Goal: Task Accomplishment & Management: Complete application form

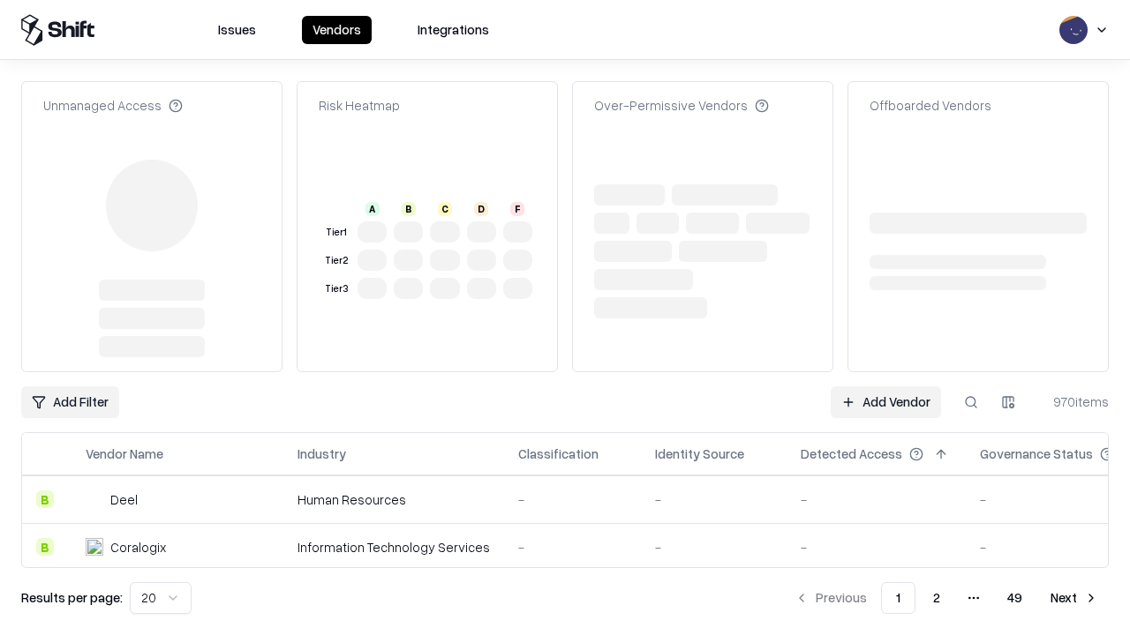
click at [885, 476] on td "-" at bounding box center [875, 500] width 179 height 48
click at [885, 387] on link "Add Vendor" at bounding box center [885, 403] width 110 height 32
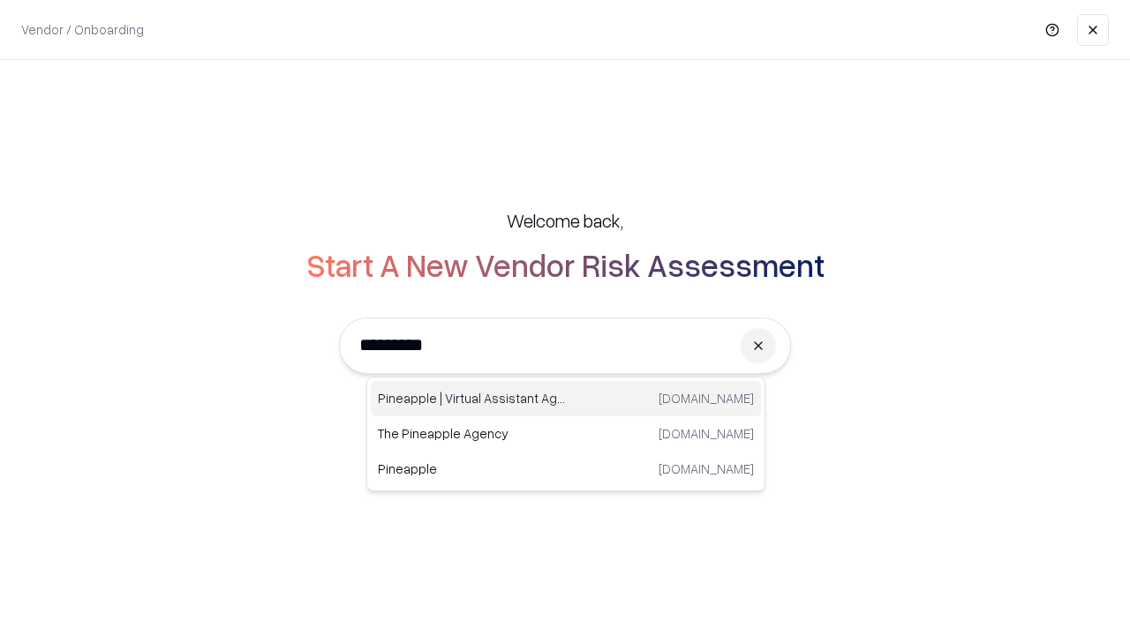
click at [566, 399] on div "Pineapple | Virtual Assistant Agency [DOMAIN_NAME]" at bounding box center [566, 398] width 390 height 35
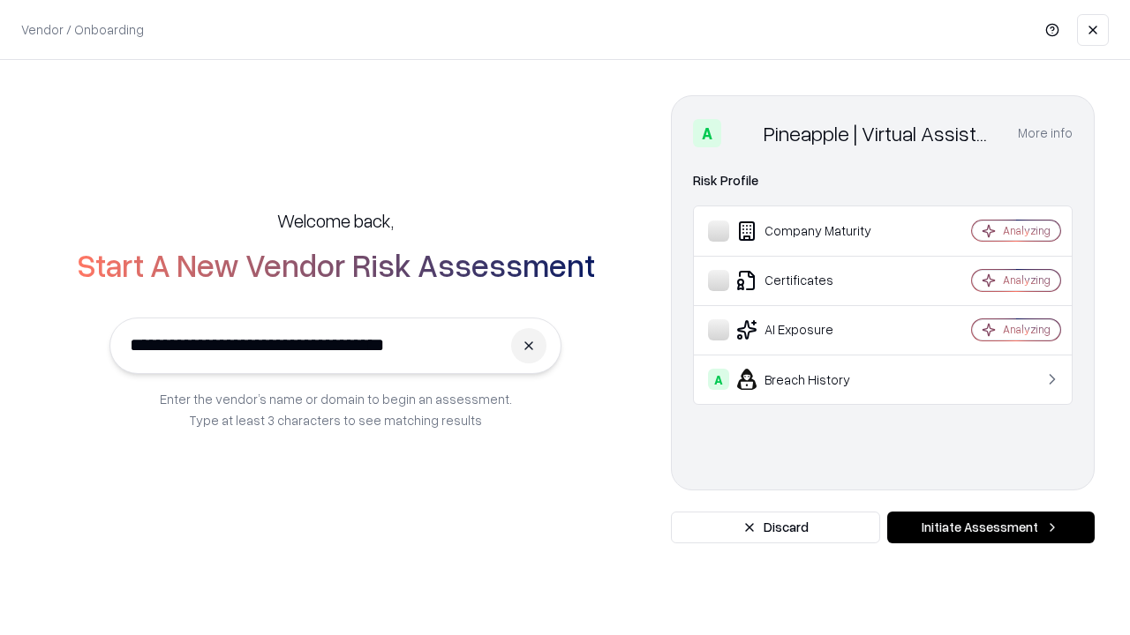
type input "**********"
click at [990, 528] on button "Initiate Assessment" at bounding box center [990, 528] width 207 height 32
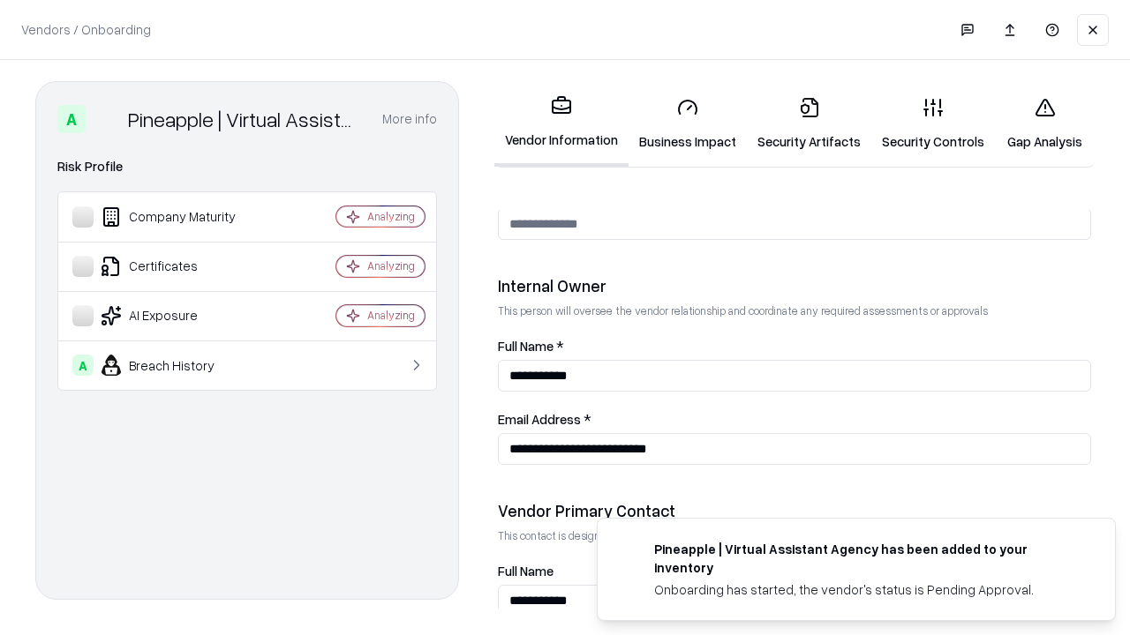
scroll to position [914, 0]
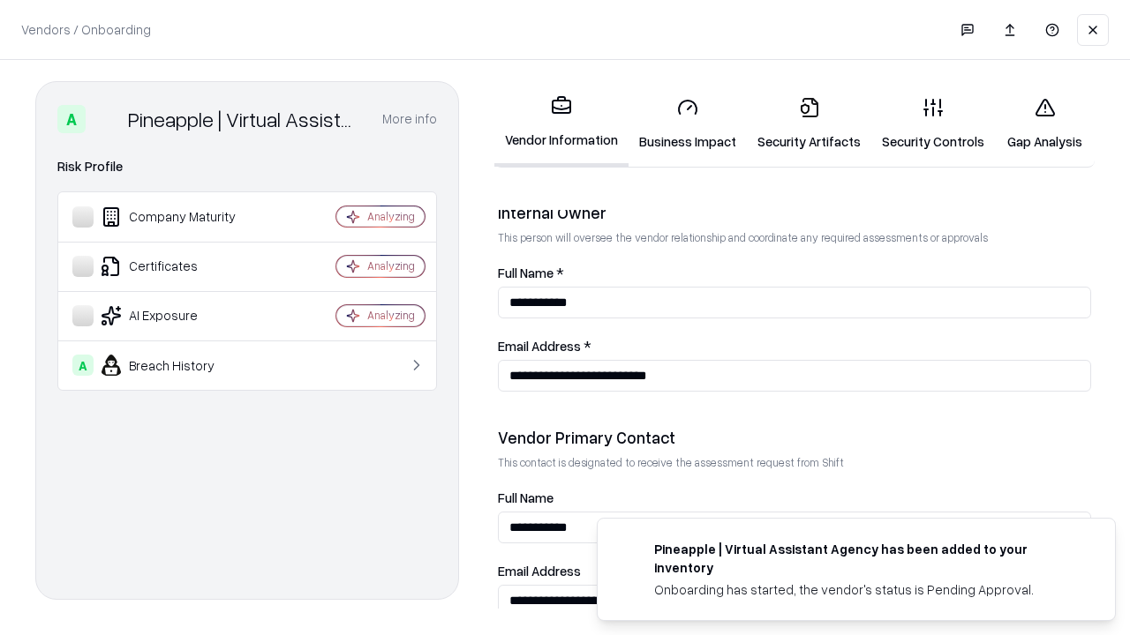
click at [808, 124] on link "Security Artifacts" at bounding box center [809, 124] width 124 height 82
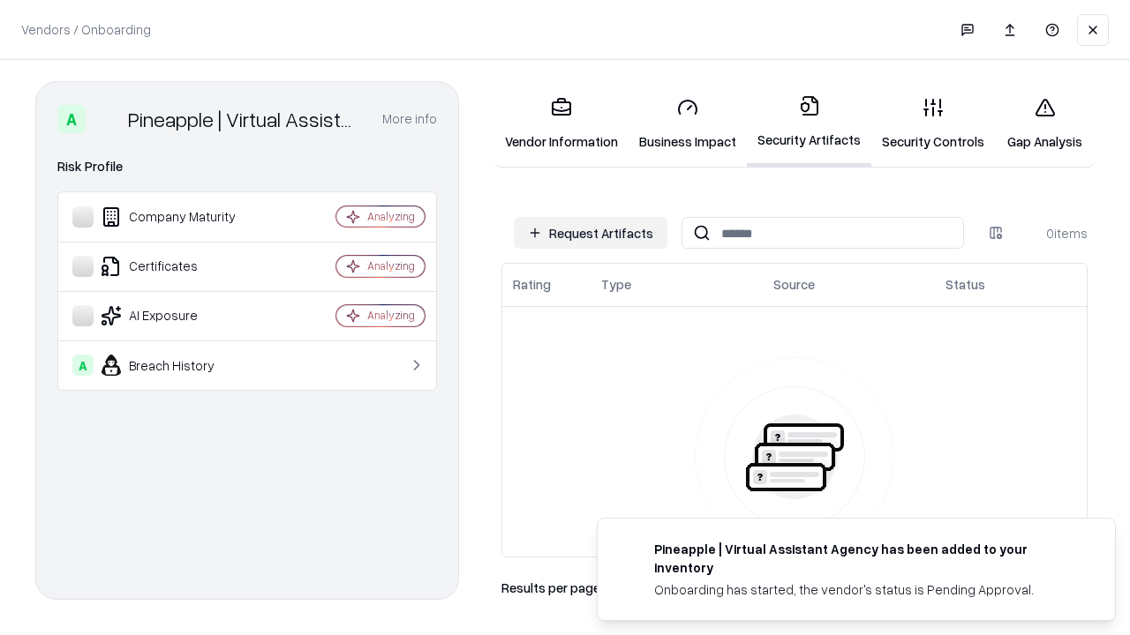
click at [590, 233] on button "Request Artifacts" at bounding box center [591, 233] width 154 height 32
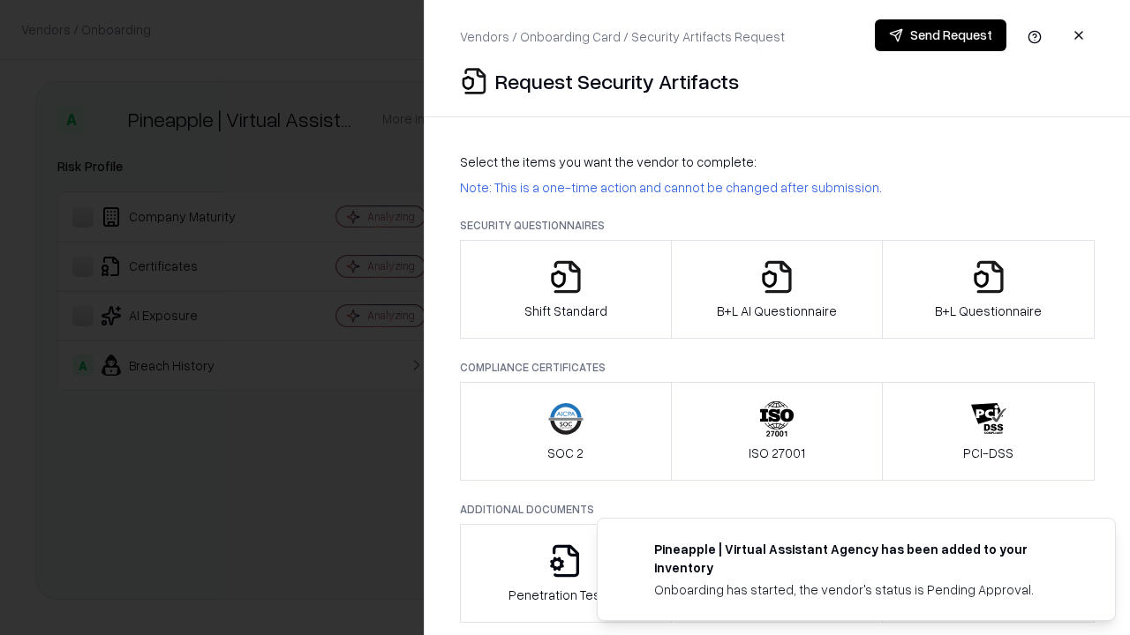
click at [988, 289] on icon "button" at bounding box center [988, 276] width 35 height 35
click at [776, 289] on icon "button" at bounding box center [776, 276] width 35 height 35
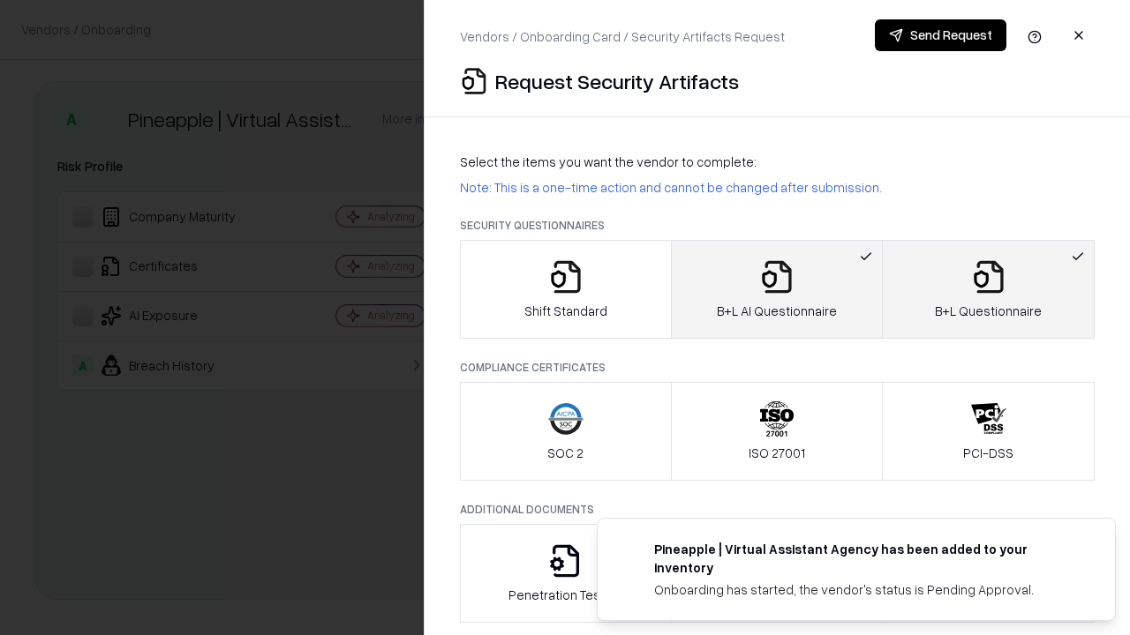
click at [940, 35] on button "Send Request" at bounding box center [940, 35] width 131 height 32
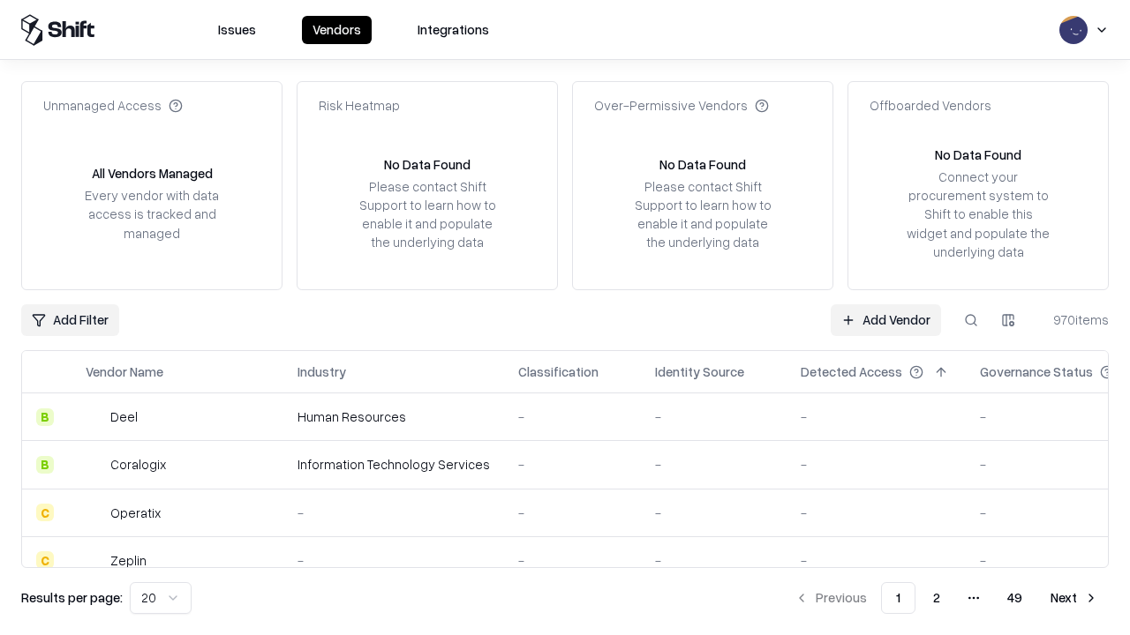
click at [971, 319] on button at bounding box center [971, 320] width 32 height 32
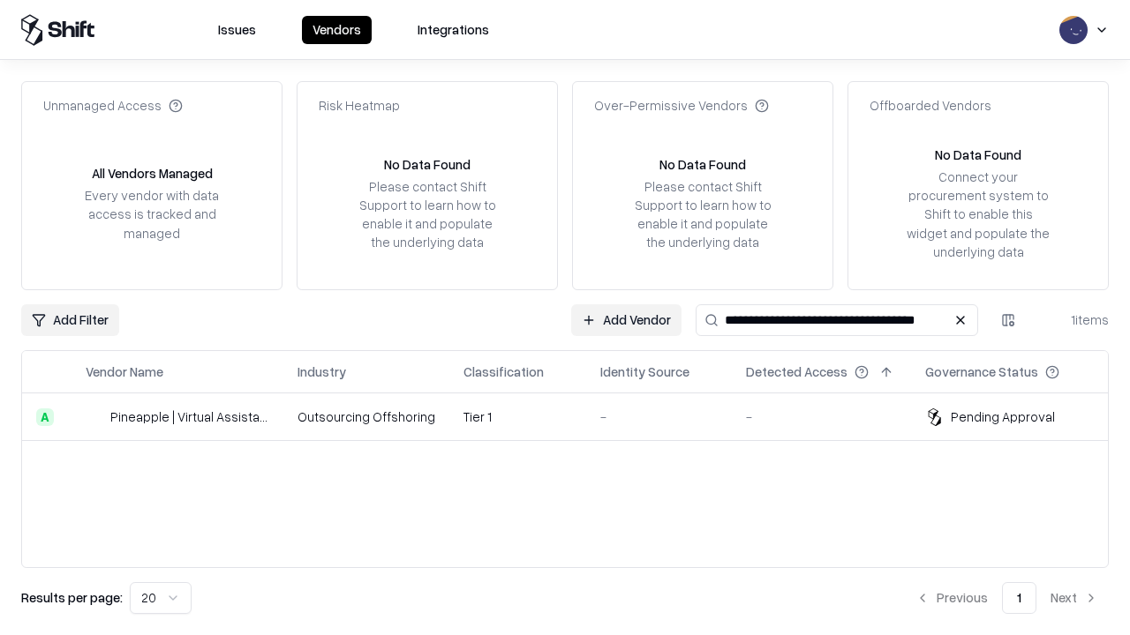
type input "**********"
click at [575, 417] on td "Tier 1" at bounding box center [517, 418] width 137 height 48
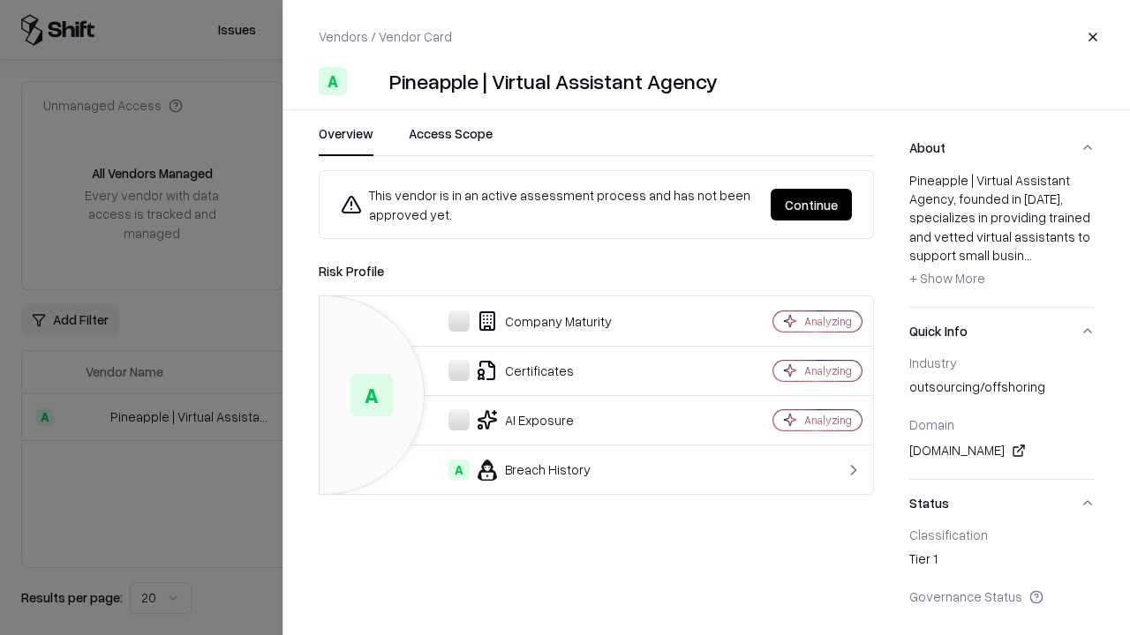
click at [811, 205] on button "Continue" at bounding box center [810, 205] width 81 height 32
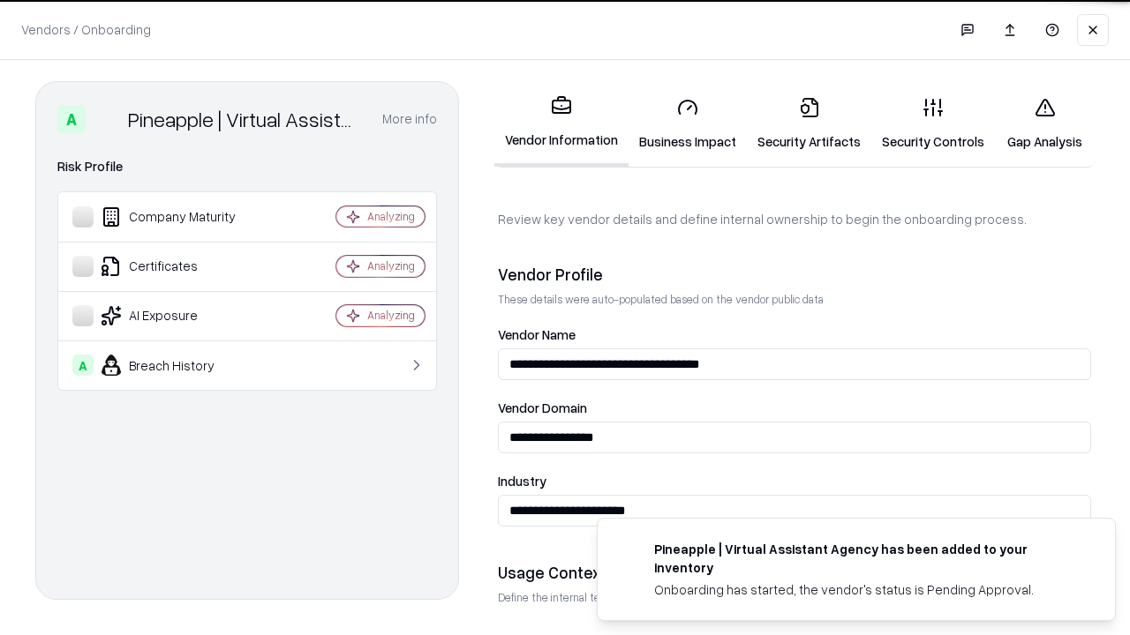
click at [808, 124] on link "Security Artifacts" at bounding box center [809, 124] width 124 height 82
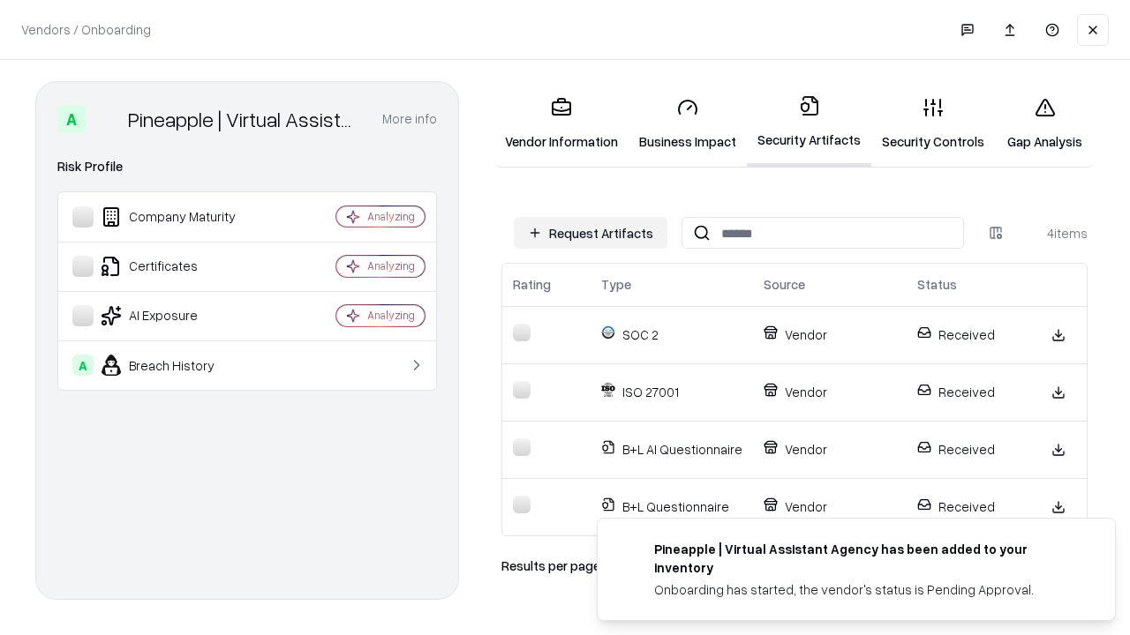
click at [1044, 124] on link "Gap Analysis" at bounding box center [1045, 124] width 100 height 82
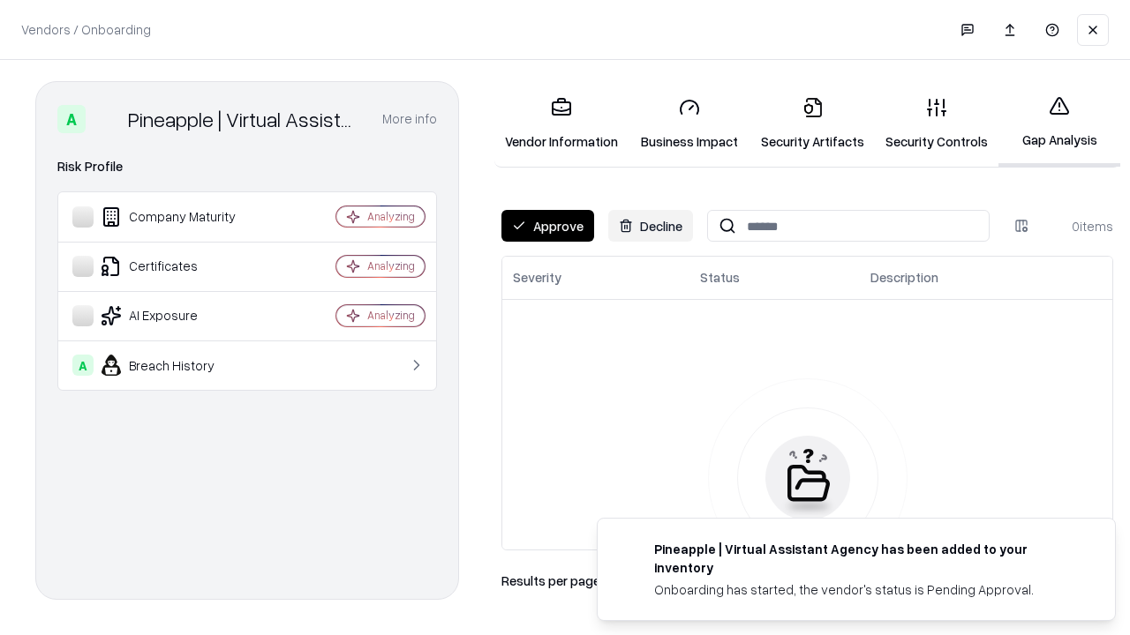
click at [547, 226] on button "Approve" at bounding box center [547, 226] width 93 height 32
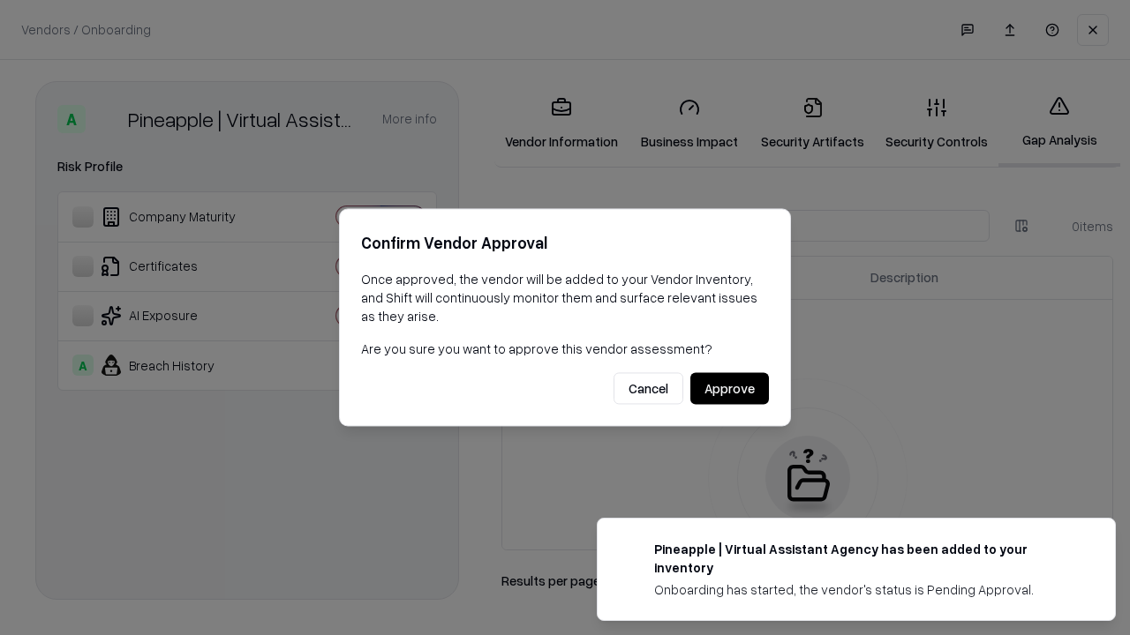
click at [729, 388] on button "Approve" at bounding box center [729, 389] width 79 height 32
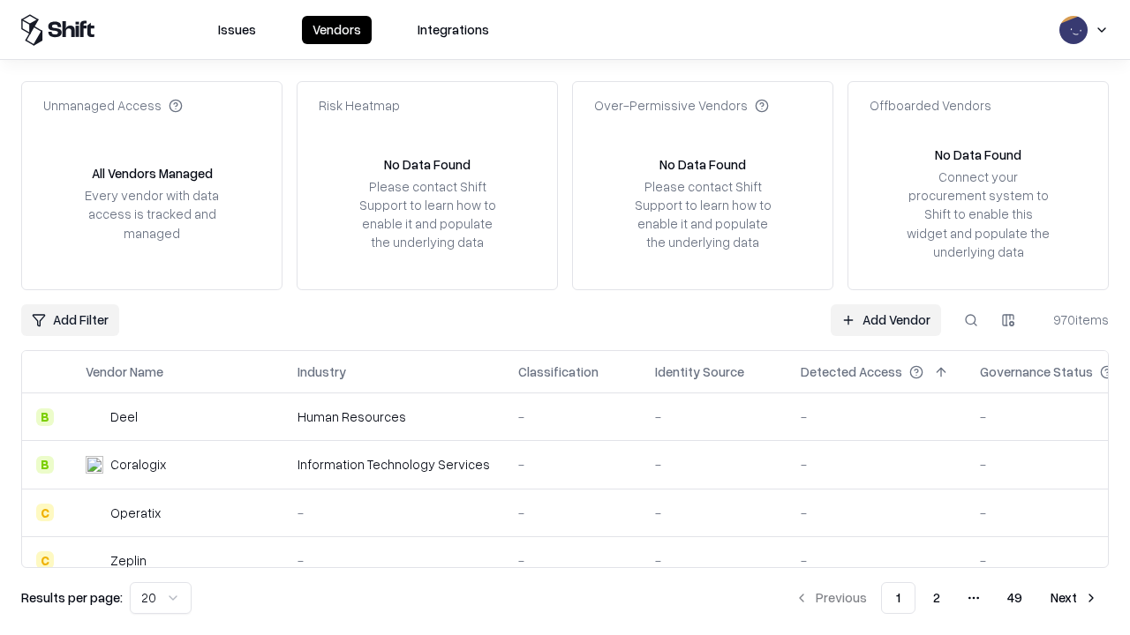
type input "**********"
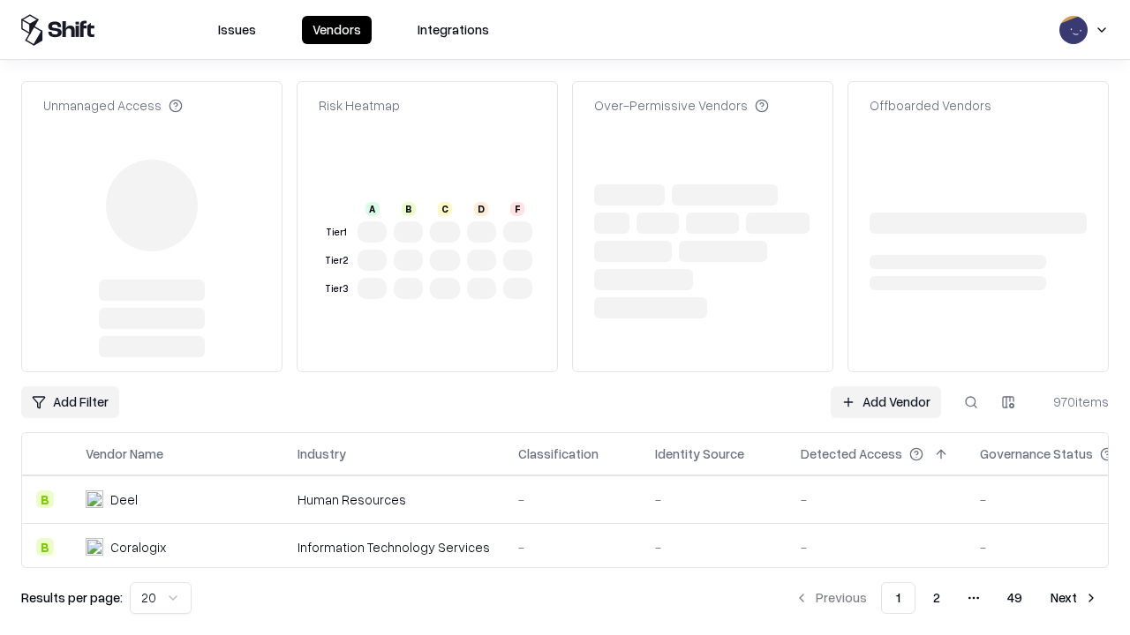
click at [885, 387] on link "Add Vendor" at bounding box center [885, 403] width 110 height 32
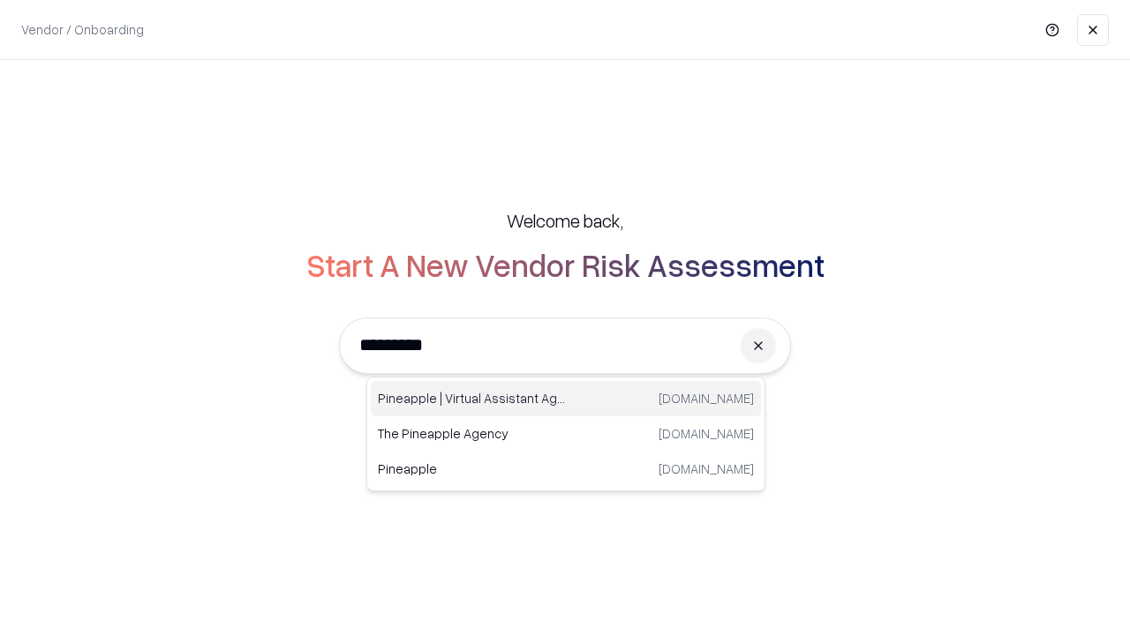
click at [566, 399] on div "Pineapple | Virtual Assistant Agency [DOMAIN_NAME]" at bounding box center [566, 398] width 390 height 35
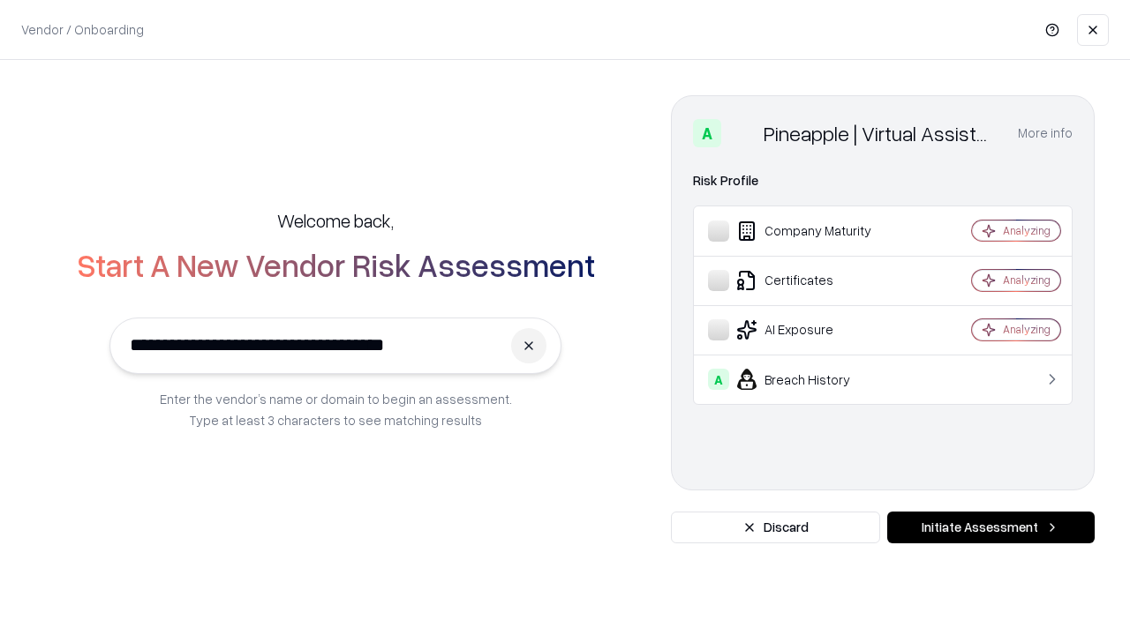
type input "**********"
click at [990, 528] on button "Initiate Assessment" at bounding box center [990, 528] width 207 height 32
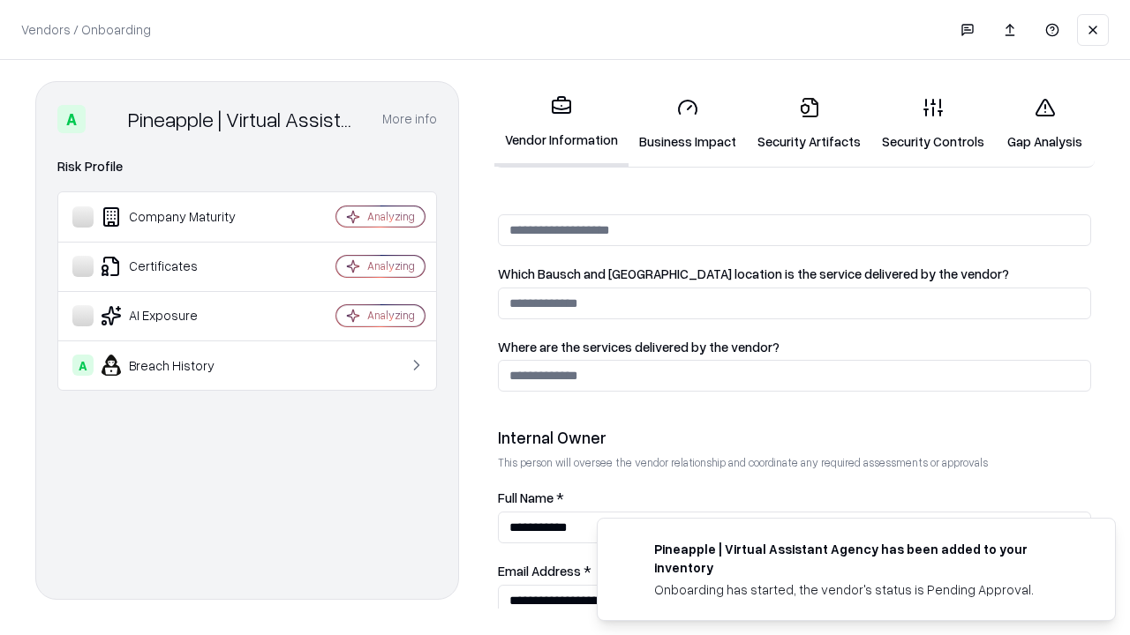
scroll to position [914, 0]
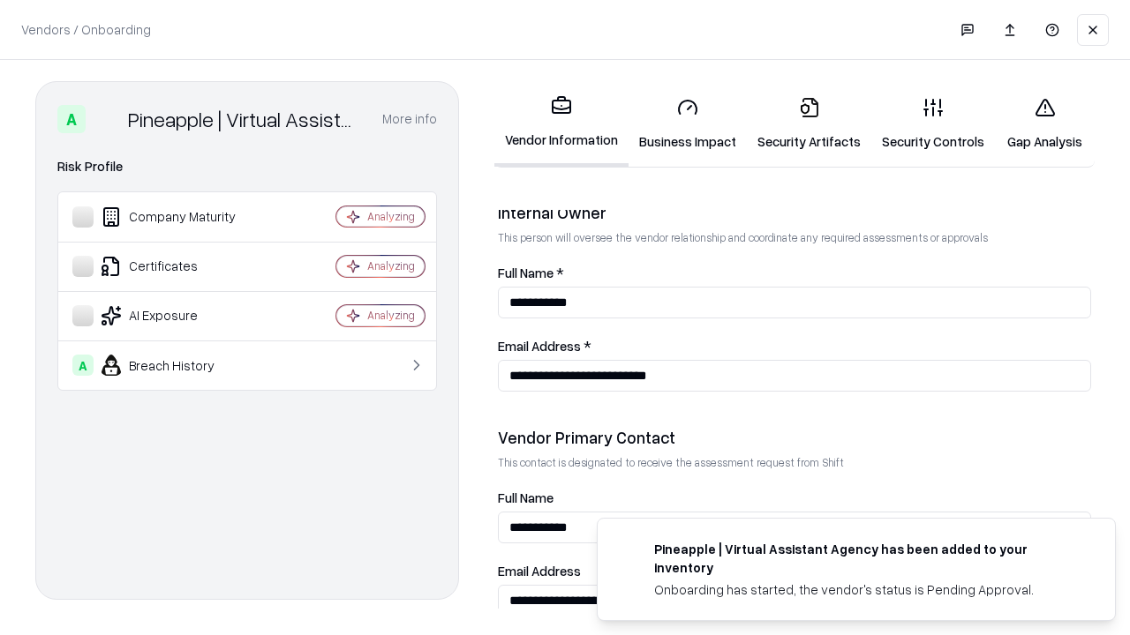
click at [1044, 124] on link "Gap Analysis" at bounding box center [1045, 124] width 100 height 82
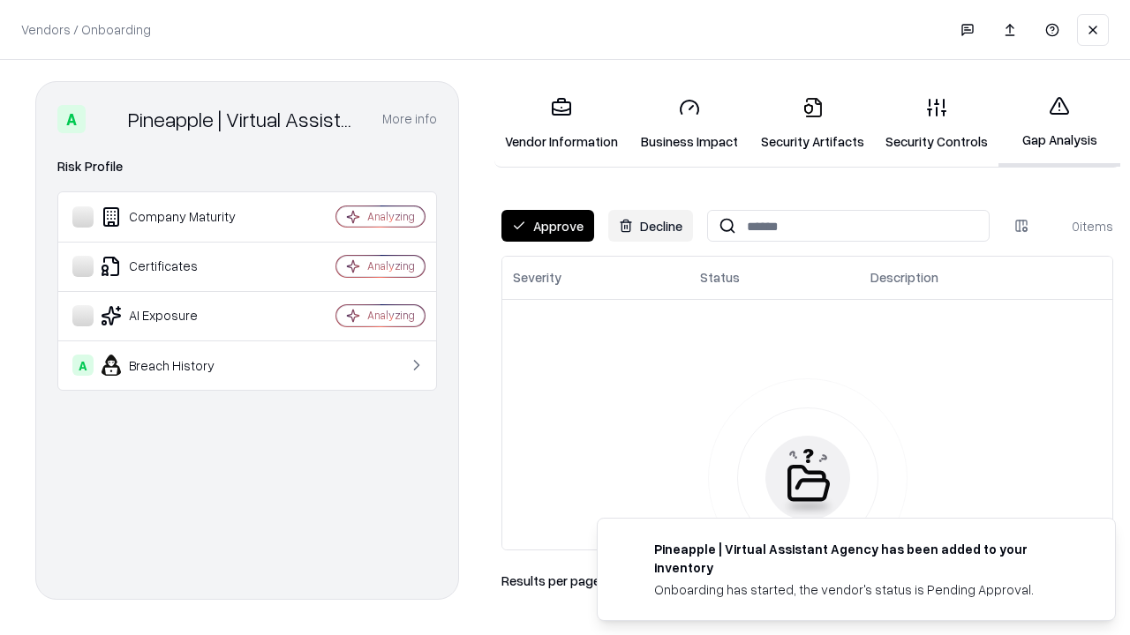
click at [547, 226] on button "Approve" at bounding box center [547, 226] width 93 height 32
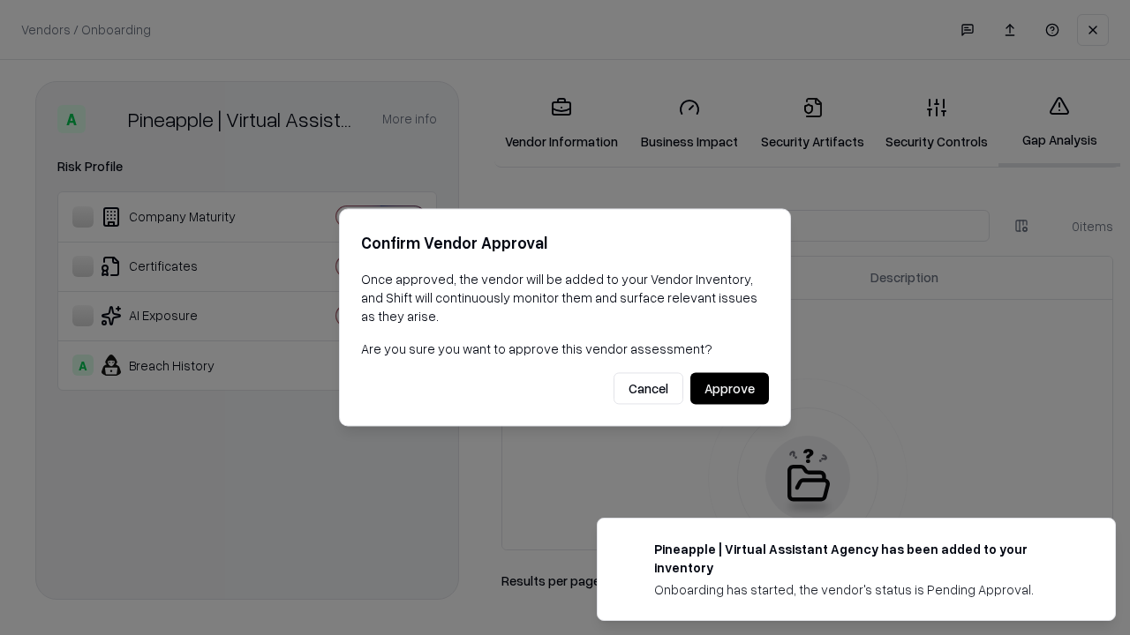
click at [729, 388] on button "Approve" at bounding box center [729, 389] width 79 height 32
